Goal: Information Seeking & Learning: Learn about a topic

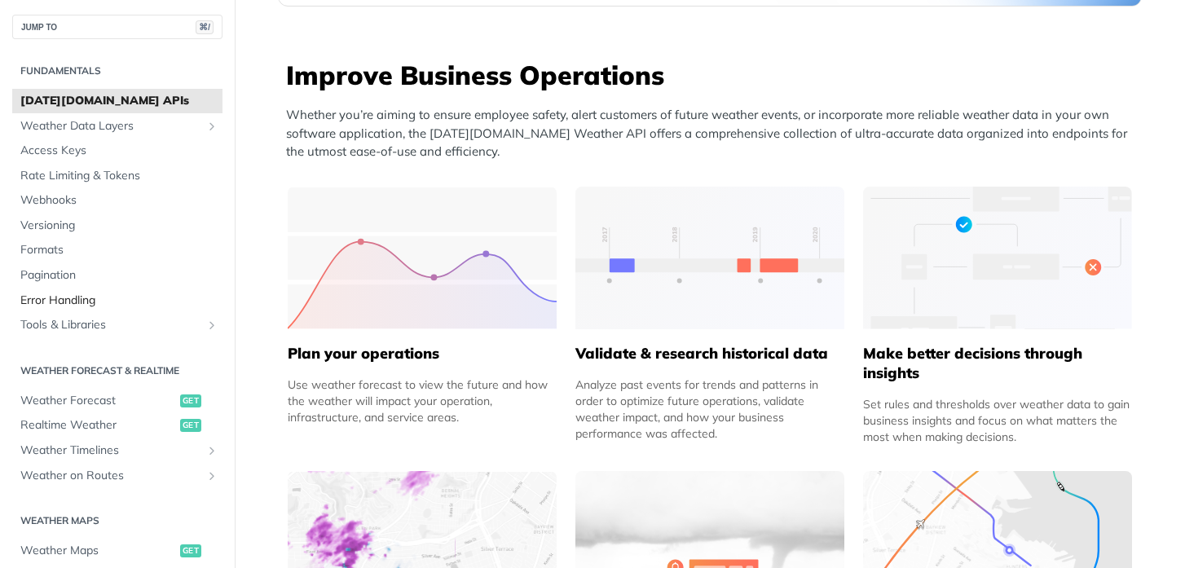
scroll to position [3, 0]
click at [104, 400] on span "Weather Forecast" at bounding box center [98, 399] width 156 height 16
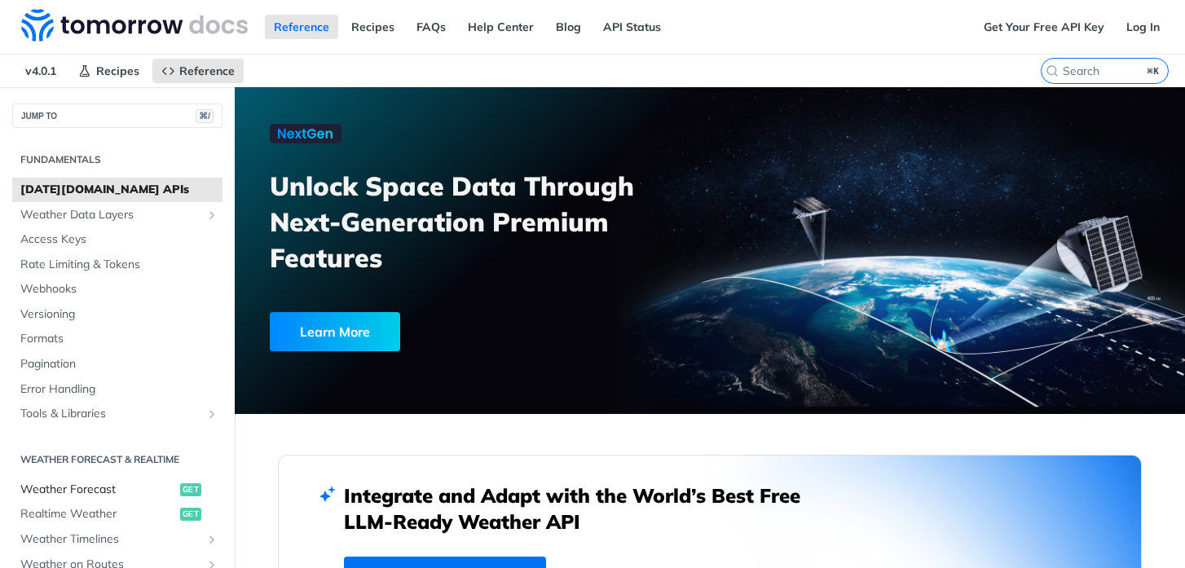
click at [112, 480] on link "Weather Forecast get" at bounding box center [117, 490] width 210 height 24
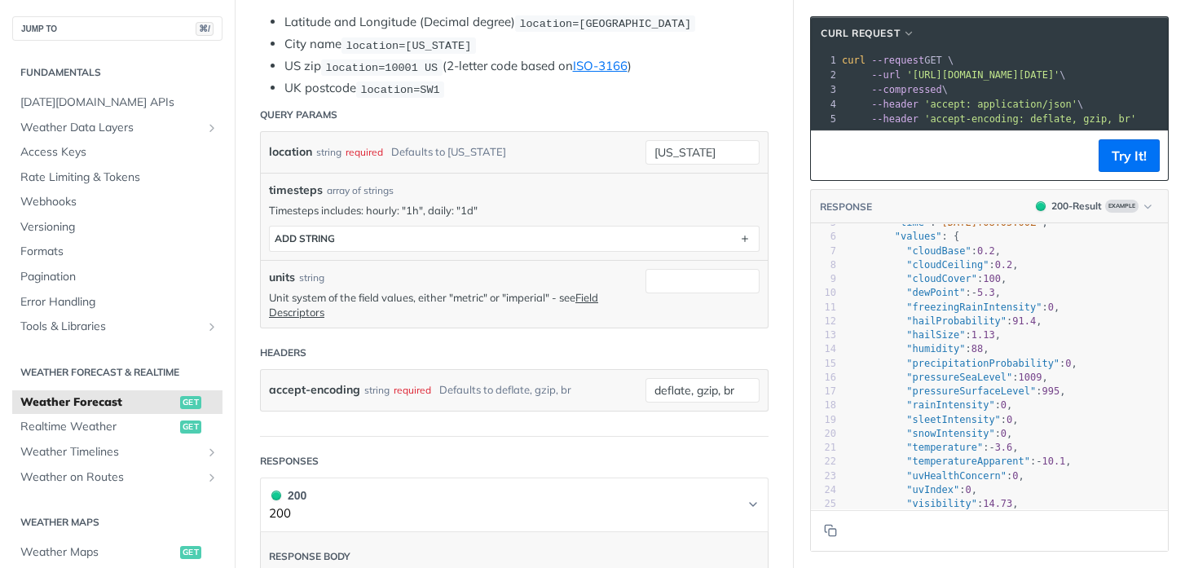
scroll to position [385, 0]
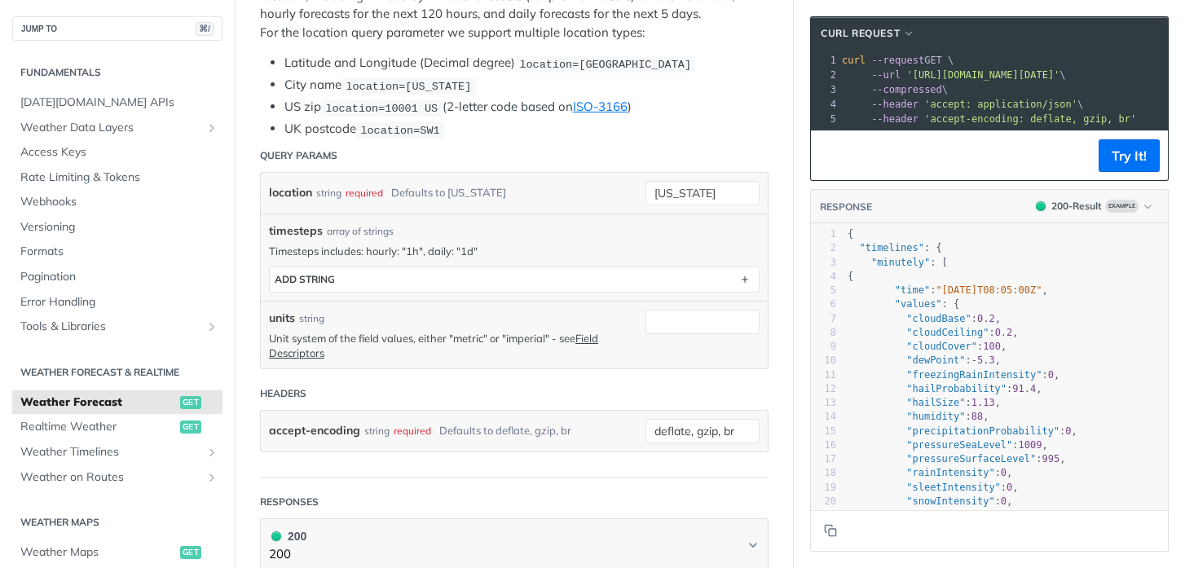
scroll to position [50, 0]
